Goal: Find specific page/section: Find specific page/section

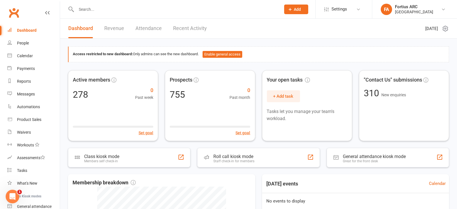
click at [87, 8] on input "text" at bounding box center [175, 9] width 202 height 8
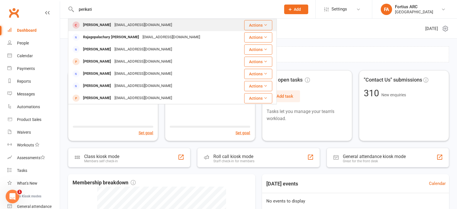
type input "perikati"
click at [113, 26] on div "[EMAIL_ADDRESS][DOMAIN_NAME]" at bounding box center [143, 25] width 61 height 8
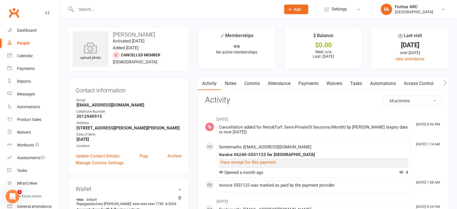
click at [232, 82] on link "Notes" at bounding box center [231, 83] width 20 height 13
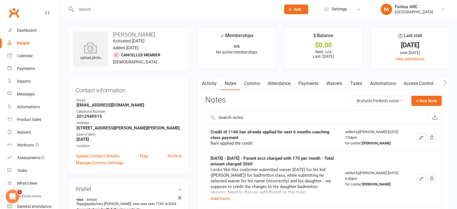
click at [209, 81] on link "Activity" at bounding box center [209, 83] width 23 height 13
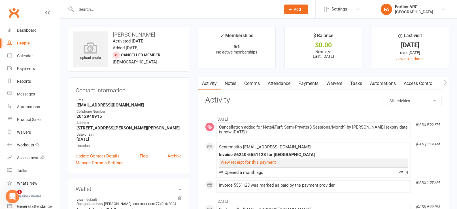
click at [430, 101] on select "All activities Bookings / Attendances Communications Notes Failed SMSes Grading…" at bounding box center [412, 101] width 57 height 10
select select "ConversationLogEntry"
click at [385, 96] on select "All activities Bookings / Attendances Communications Notes Failed SMSes Grading…" at bounding box center [412, 101] width 57 height 10
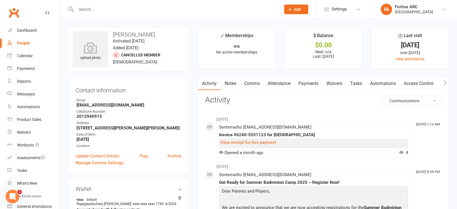
click at [92, 10] on input "text" at bounding box center [175, 9] width 202 height 8
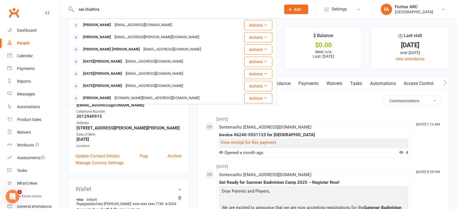
type input "sai chaithra"
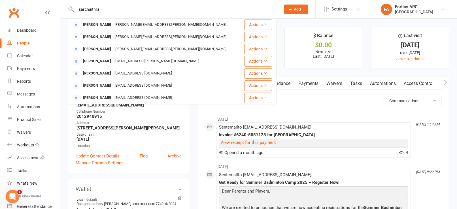
scroll to position [158, 0]
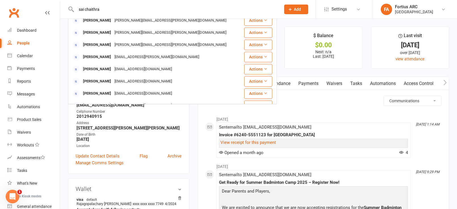
click at [282, 67] on ul "✓ Memberships n/a No active memberships $ Balance $0.00 Next: n/a Last: [DATE] …" at bounding box center [323, 48] width 251 height 42
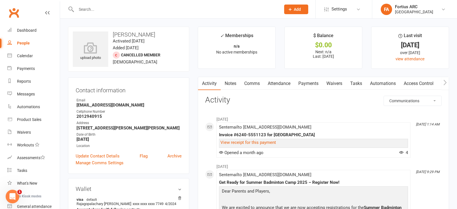
click at [90, 7] on input "text" at bounding box center [175, 9] width 202 height 8
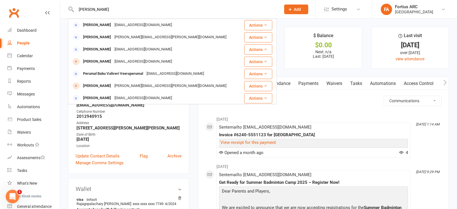
type input "[PERSON_NAME]"
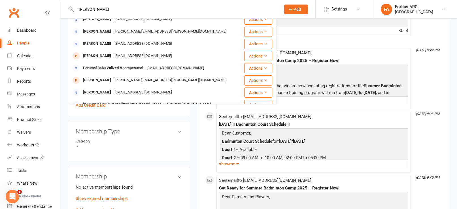
scroll to position [0, 0]
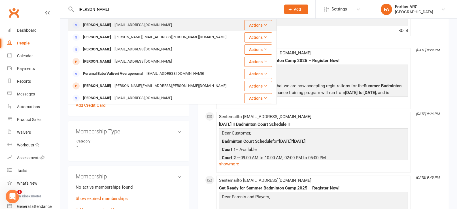
click at [154, 23] on div "[PERSON_NAME] [EMAIL_ADDRESS][DOMAIN_NAME]" at bounding box center [155, 25] width 173 height 12
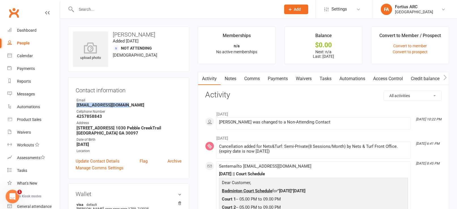
drag, startPoint x: 76, startPoint y: 105, endPoint x: 133, endPoint y: 106, distance: 56.9
click at [133, 106] on li "Email [EMAIL_ADDRESS][DOMAIN_NAME]" at bounding box center [129, 103] width 106 height 10
copy strong "[EMAIL_ADDRESS][DOMAIN_NAME]"
click at [116, 8] on input "text" at bounding box center [175, 9] width 202 height 8
paste input "[EMAIL_ADDRESS][DOMAIN_NAME]"
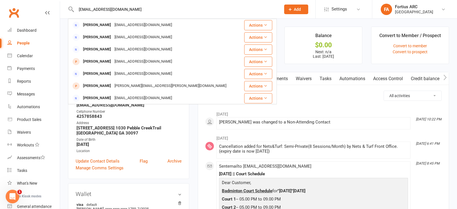
type input "[EMAIL_ADDRESS][DOMAIN_NAME]"
click at [151, 118] on strong "4257858843" at bounding box center [128, 116] width 105 height 5
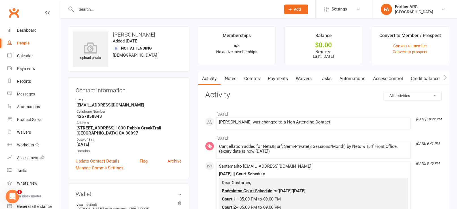
click at [283, 78] on link "Payments" at bounding box center [278, 78] width 28 height 13
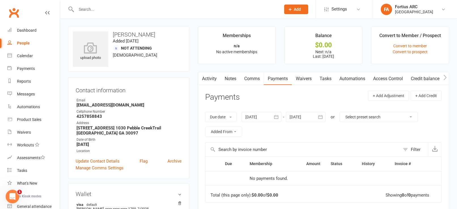
click at [276, 118] on icon "button" at bounding box center [276, 117] width 6 height 6
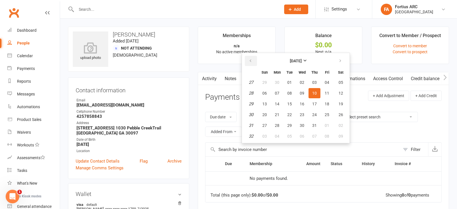
click at [251, 61] on icon "button" at bounding box center [250, 61] width 4 height 5
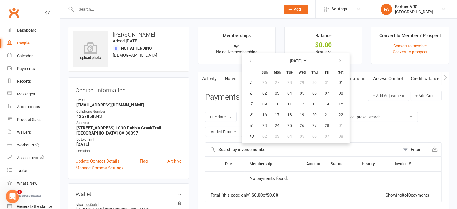
click at [253, 82] on td "5" at bounding box center [250, 82] width 14 height 10
click at [263, 83] on span "26" at bounding box center [264, 82] width 5 height 5
type input "[DATE]"
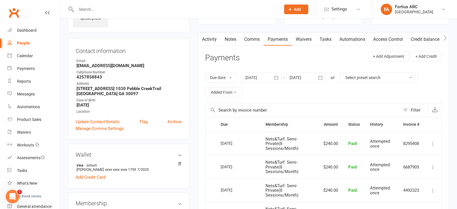
scroll to position [38, 0]
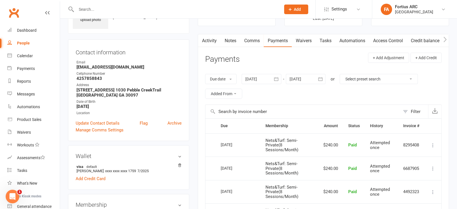
click at [234, 40] on link "Notes" at bounding box center [231, 40] width 20 height 13
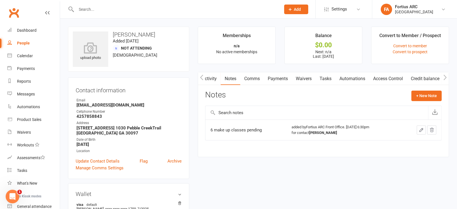
click at [202, 79] on icon "button" at bounding box center [201, 77] width 3 height 5
click at [202, 75] on icon "button" at bounding box center [201, 77] width 3 height 6
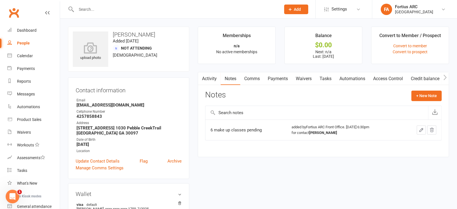
click at [146, 13] on div at bounding box center [172, 9] width 209 height 18
click at [146, 11] on input "text" at bounding box center [175, 9] width 202 height 8
paste input "kalyan7002"
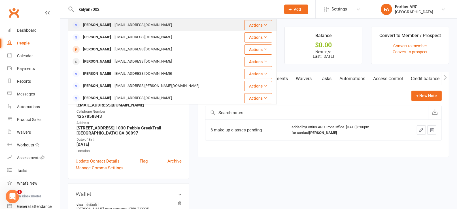
type input "kalyan7002"
click at [140, 24] on div "[EMAIL_ADDRESS][DOMAIN_NAME]" at bounding box center [143, 25] width 61 height 8
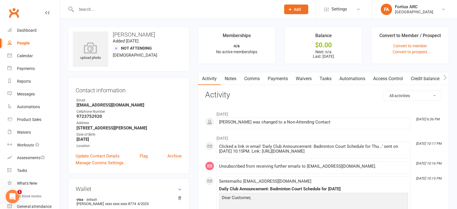
click at [278, 80] on link "Payments" at bounding box center [278, 78] width 28 height 13
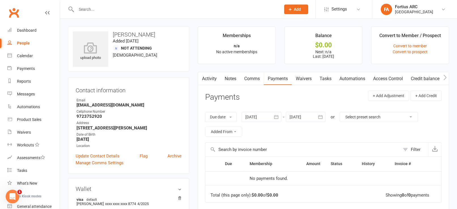
click at [277, 117] on icon "button" at bounding box center [276, 117] width 6 height 6
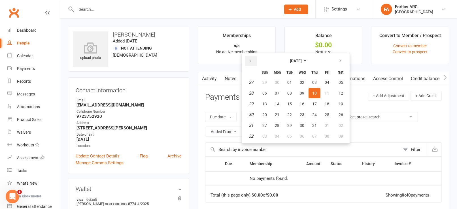
click at [251, 61] on icon "button" at bounding box center [250, 61] width 4 height 5
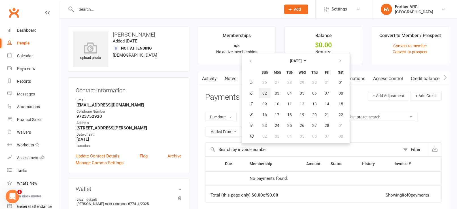
click at [265, 92] on span "02" at bounding box center [264, 93] width 5 height 5
type input "[DATE]"
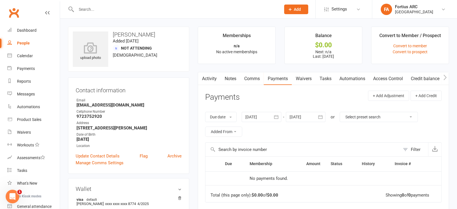
drag, startPoint x: 113, startPoint y: 35, endPoint x: 168, endPoint y: 33, distance: 55.0
click at [168, 33] on h3 "[PERSON_NAME]" at bounding box center [129, 34] width 112 height 6
copy h3 "[PERSON_NAME]"
click at [131, 9] on input "text" at bounding box center [175, 9] width 202 height 8
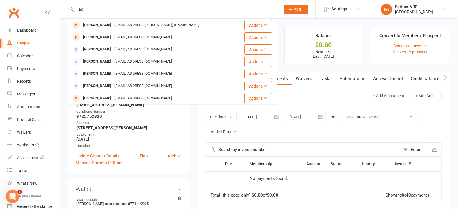
type input "a"
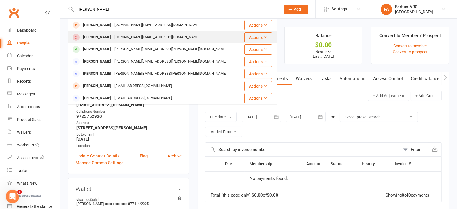
type input "[PERSON_NAME]"
click at [137, 35] on div "[DOMAIN_NAME][EMAIL_ADDRESS][DOMAIN_NAME]" at bounding box center [157, 37] width 88 height 8
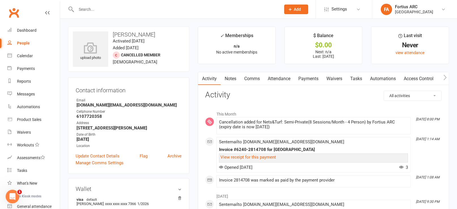
click at [236, 78] on link "Notes" at bounding box center [231, 78] width 20 height 13
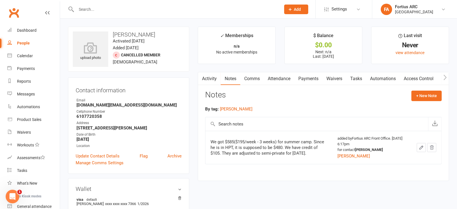
click at [213, 78] on link "Activity" at bounding box center [209, 78] width 23 height 13
